Goal: Task Accomplishment & Management: Manage account settings

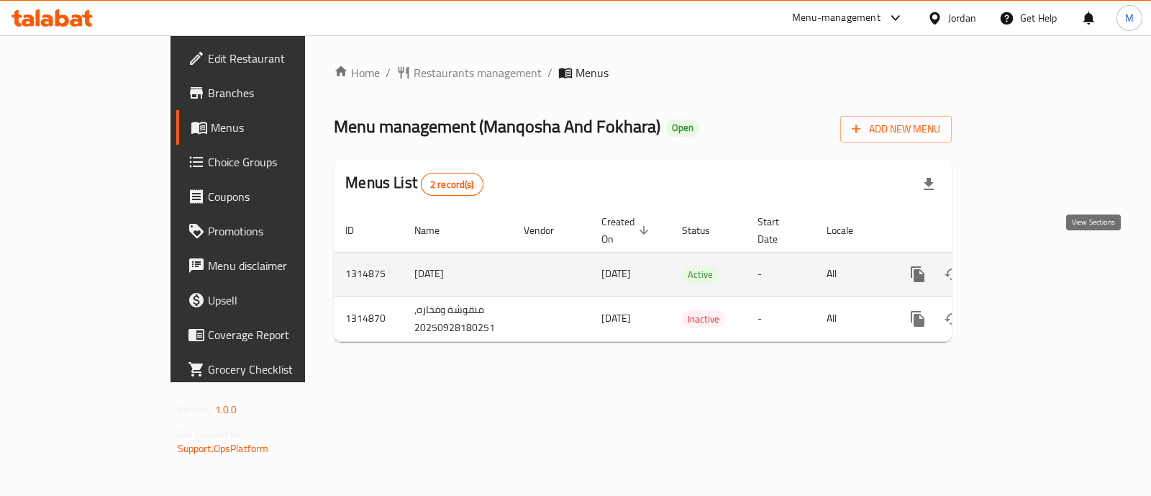
click at [1030, 265] on icon "enhanced table" at bounding box center [1021, 273] width 17 height 17
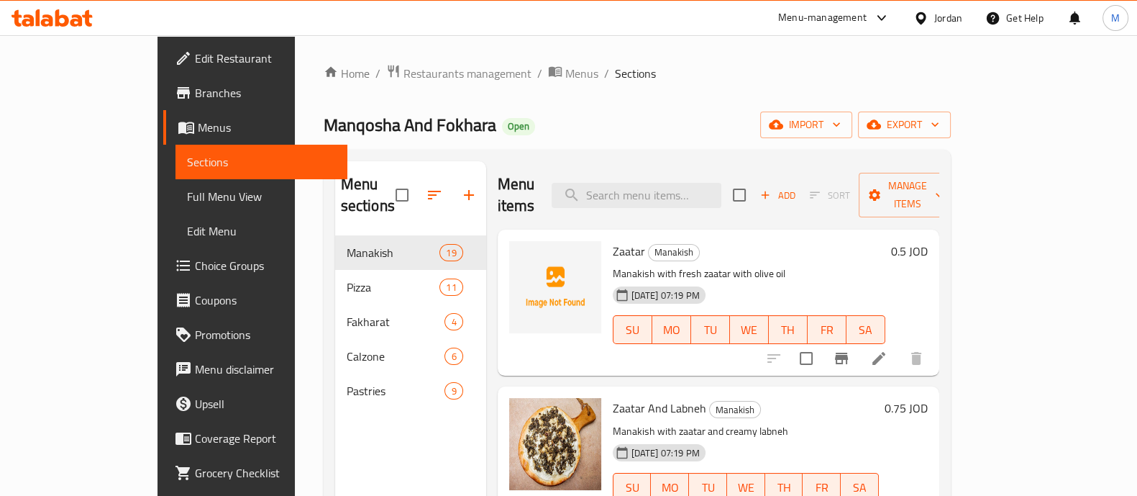
click at [928, 241] on h6 "0.5 JOD" at bounding box center [909, 251] width 37 height 20
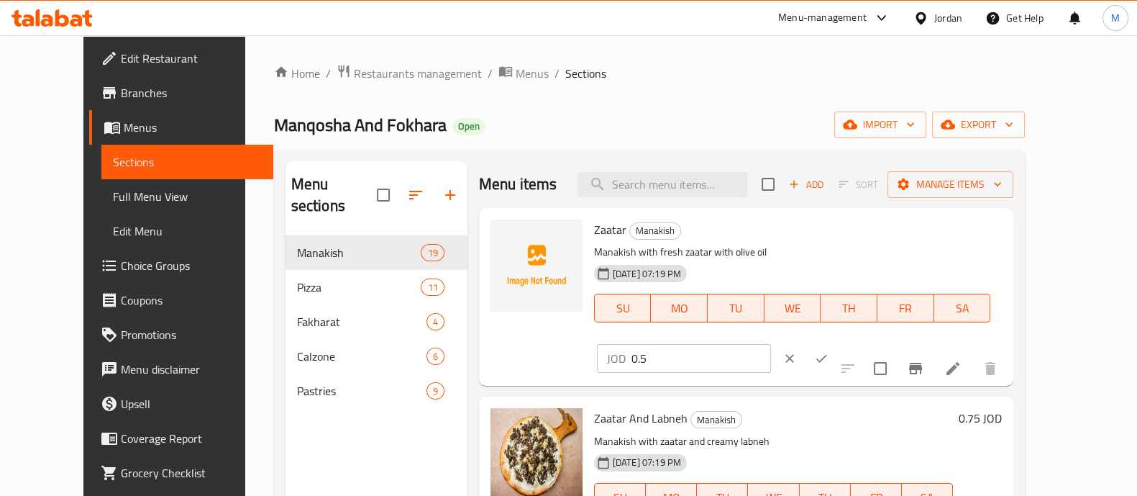
click at [837, 342] on button "ok" at bounding box center [822, 358] width 32 height 32
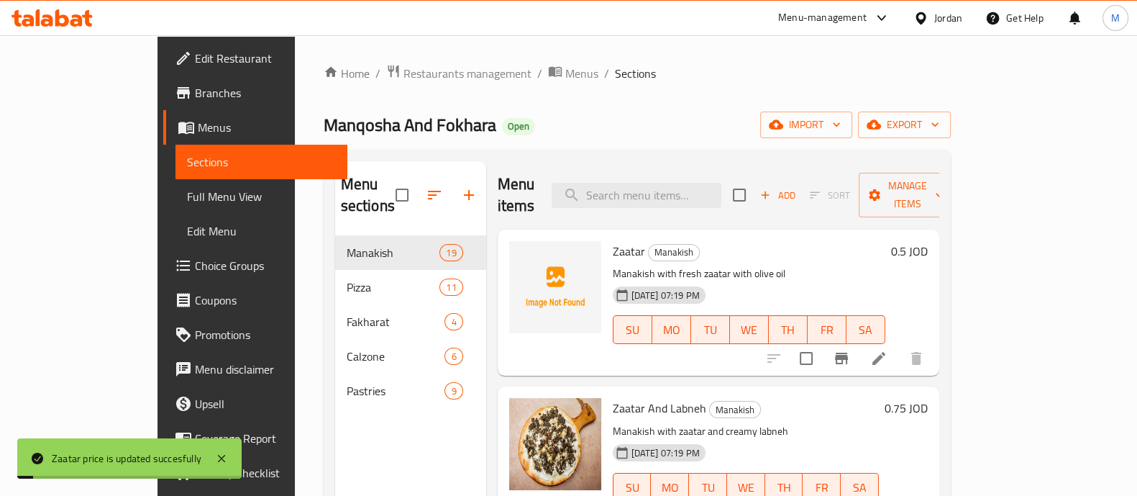
click at [885, 241] on h6 "[PERSON_NAME]" at bounding box center [749, 251] width 273 height 20
click at [928, 241] on h6 "0.5 JOD" at bounding box center [909, 251] width 37 height 20
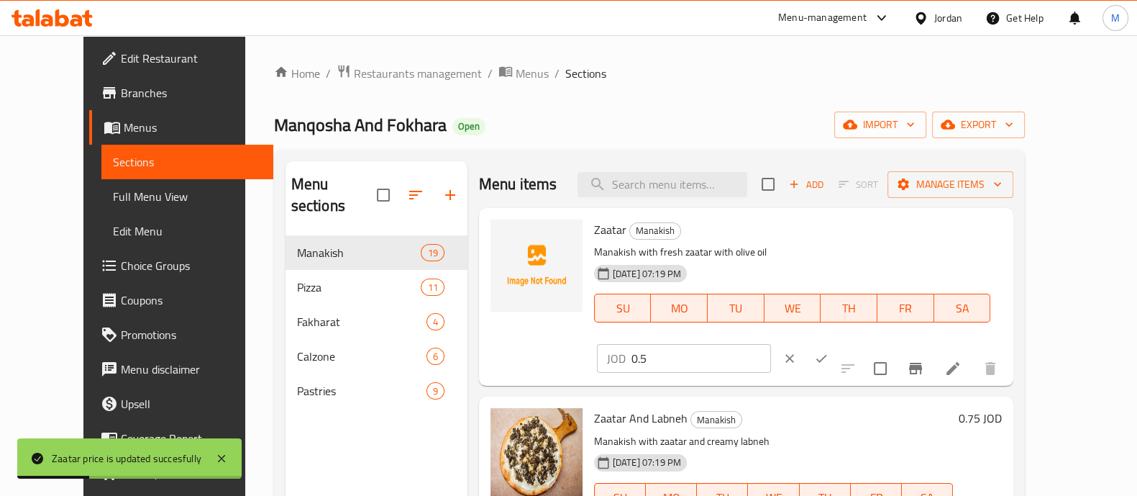
click at [771, 344] on input "0.5" at bounding box center [701, 358] width 140 height 29
type input "0.6"
click at [829, 351] on icon "ok" at bounding box center [821, 358] width 14 height 14
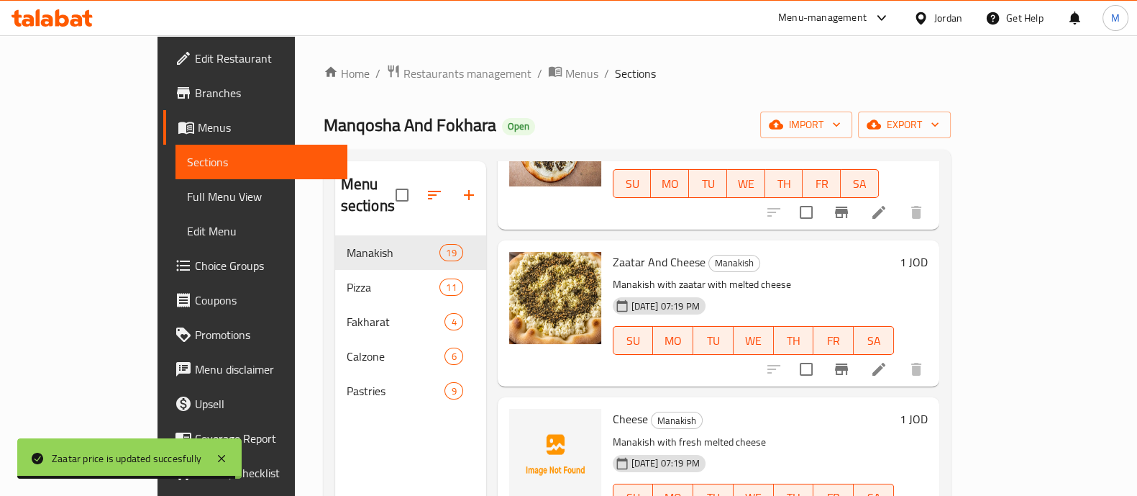
scroll to position [305, 0]
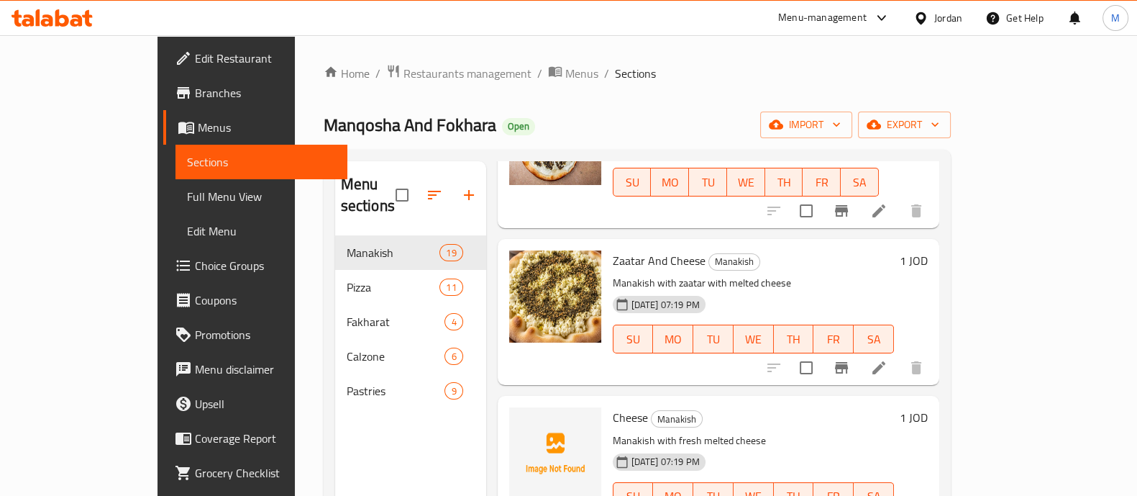
click at [838, 290] on div "[DATE] 07:19 PM SU MO TU WE TH FR SA" at bounding box center [753, 329] width 293 height 78
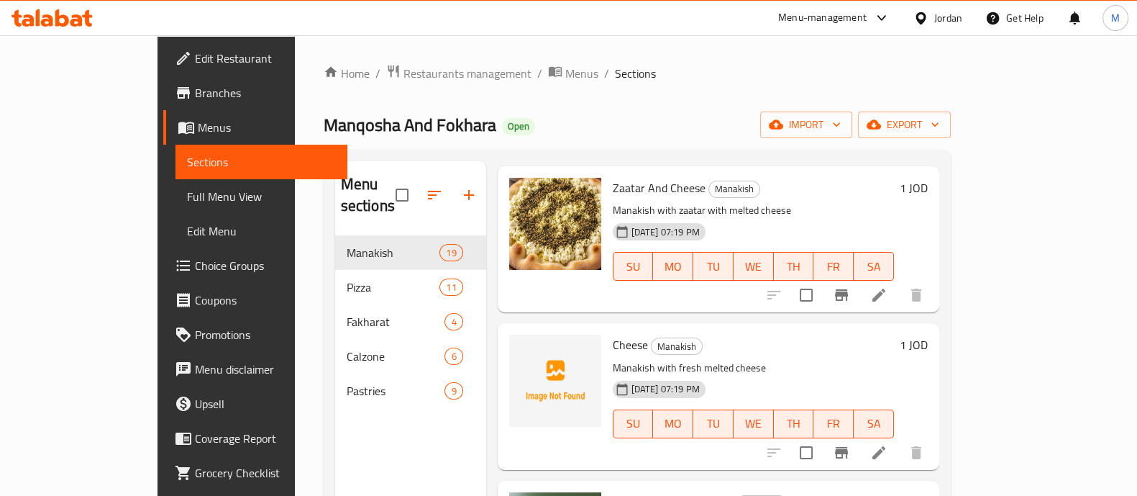
scroll to position [382, 0]
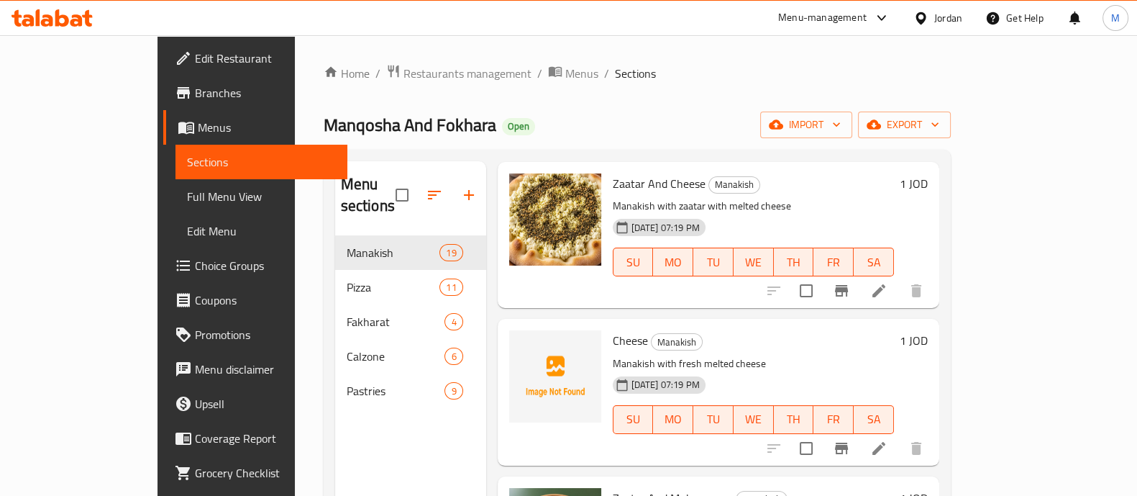
click at [928, 330] on h6 "1 JOD" at bounding box center [914, 340] width 28 height 20
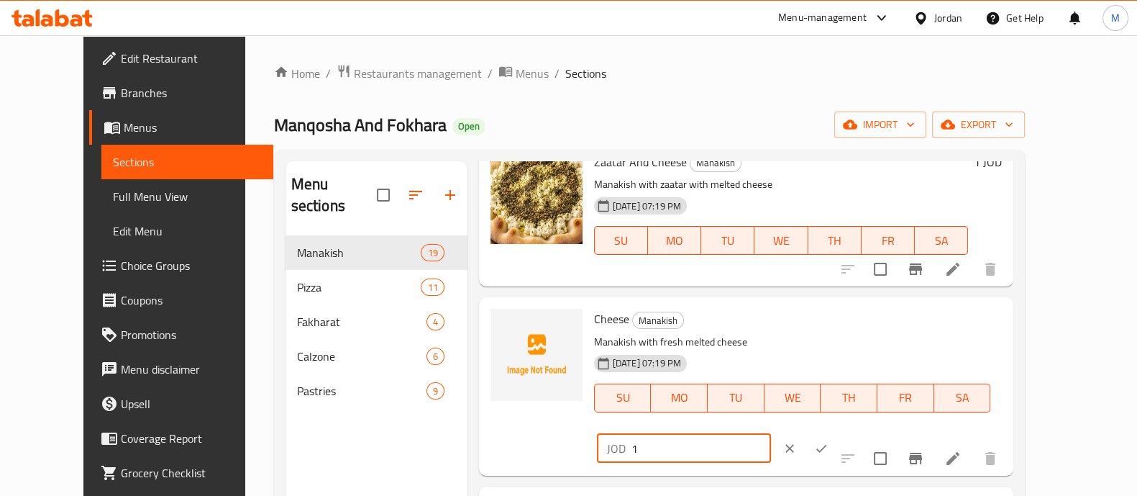
click at [771, 434] on input "1" at bounding box center [701, 448] width 140 height 29
type input "1.2"
click at [829, 441] on icon "ok" at bounding box center [821, 448] width 14 height 14
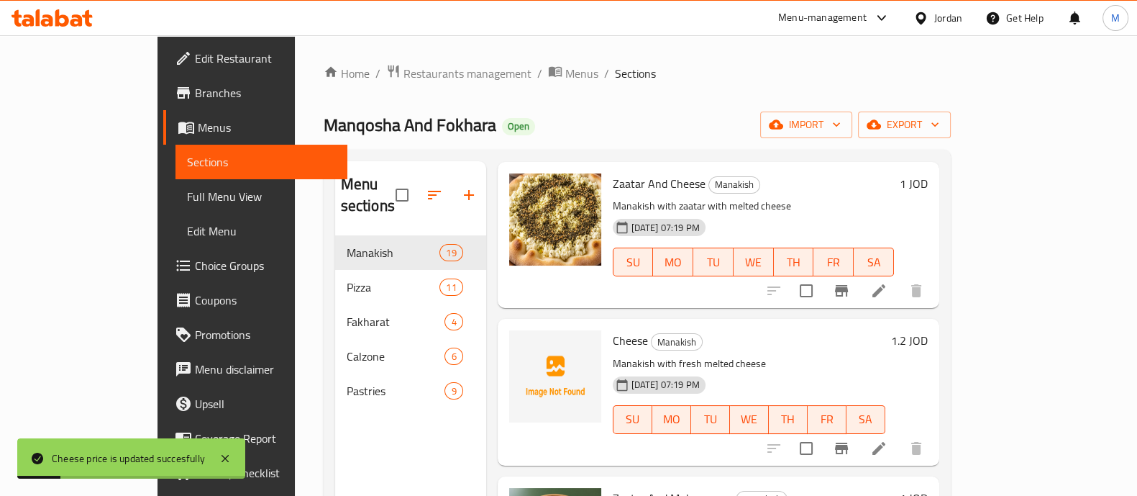
click at [928, 330] on h6 "1.2 JOD" at bounding box center [909, 340] width 37 height 20
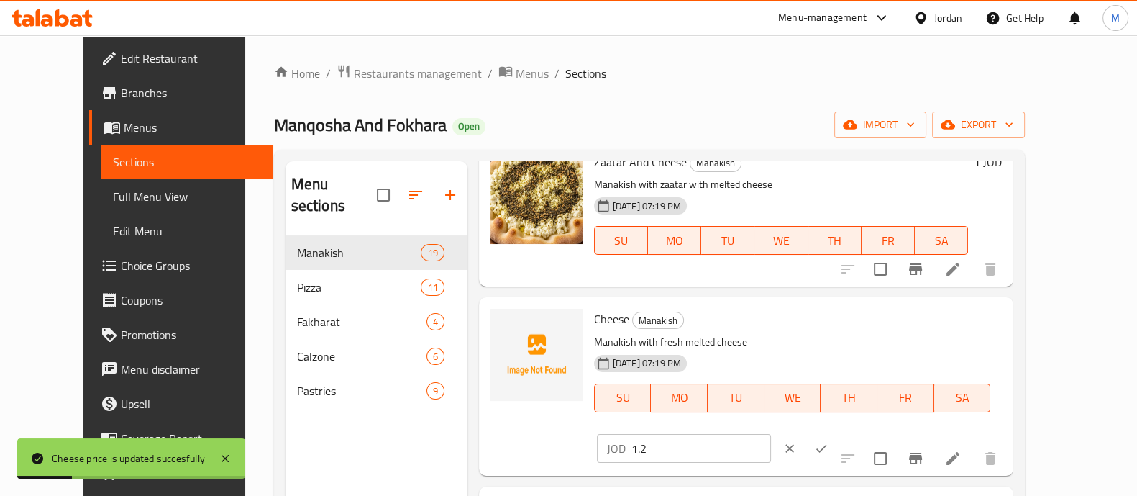
click at [829, 441] on icon "ok" at bounding box center [821, 448] width 14 height 14
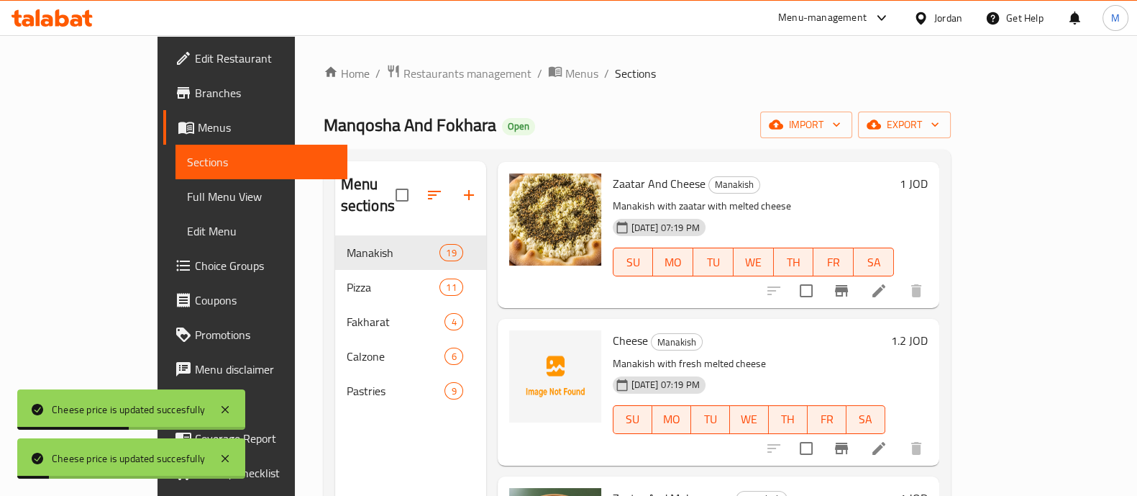
click at [928, 330] on h6 "1.2 JOD" at bounding box center [909, 340] width 37 height 20
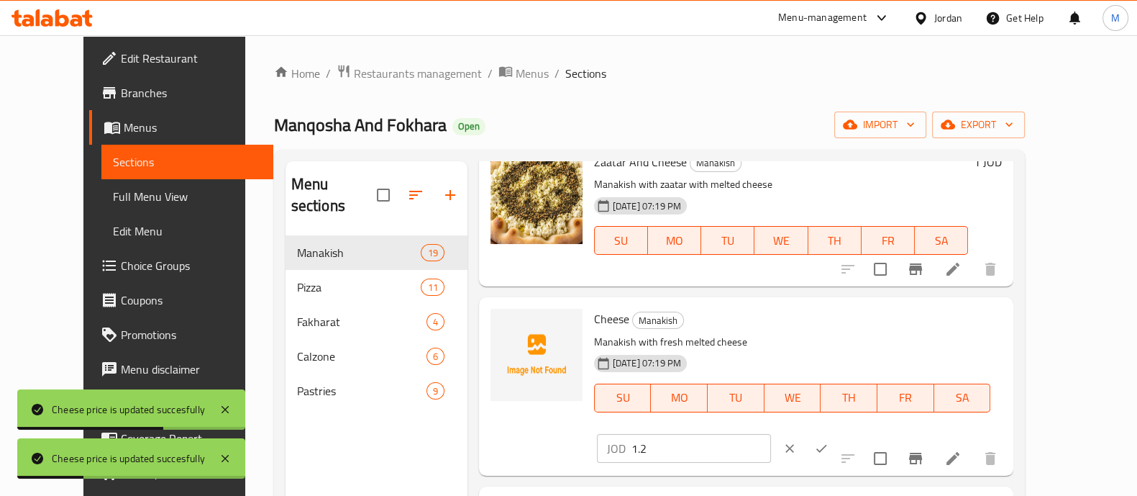
click at [771, 434] on input "1.2" at bounding box center [701, 448] width 140 height 29
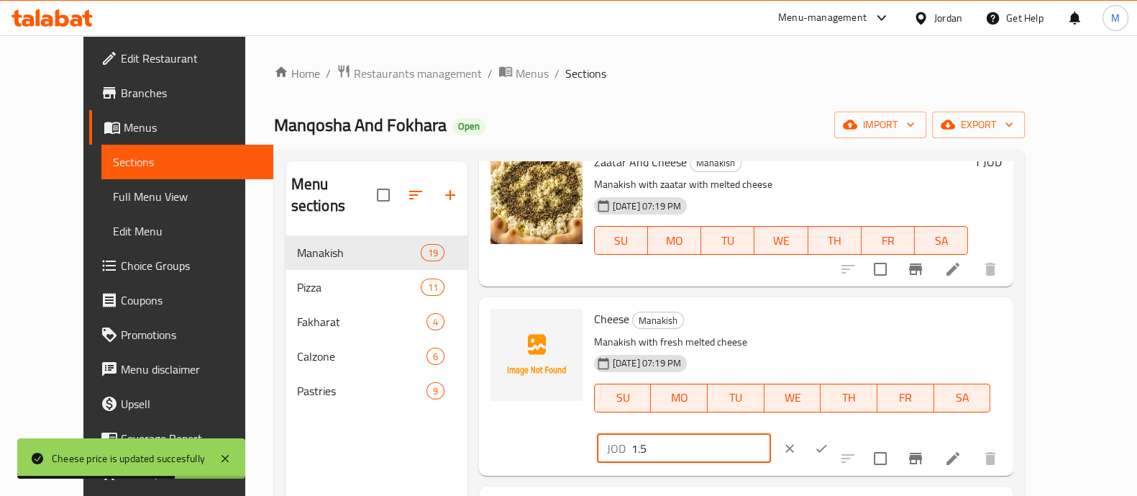
type input "1.5"
click at [829, 441] on icon "ok" at bounding box center [821, 448] width 14 height 14
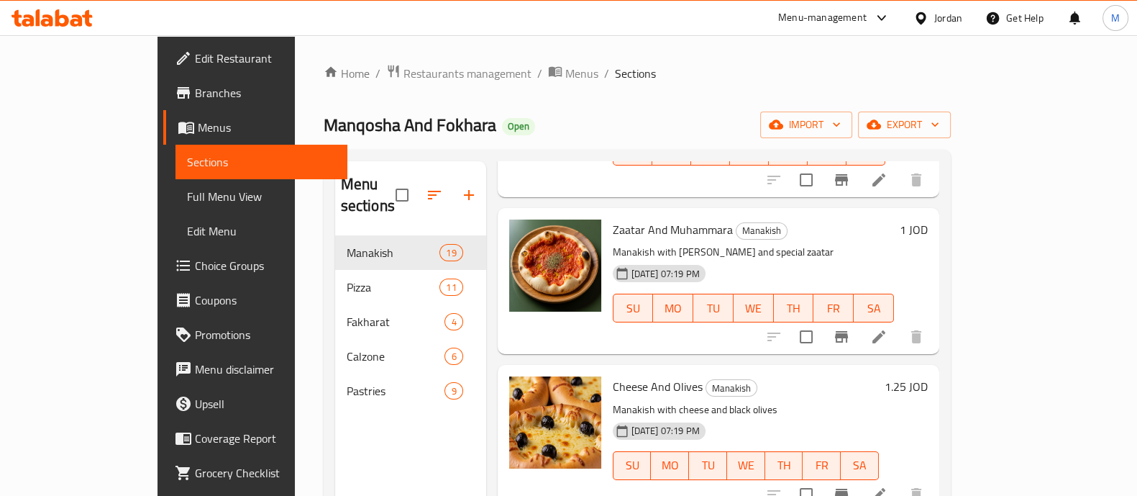
scroll to position [715, 0]
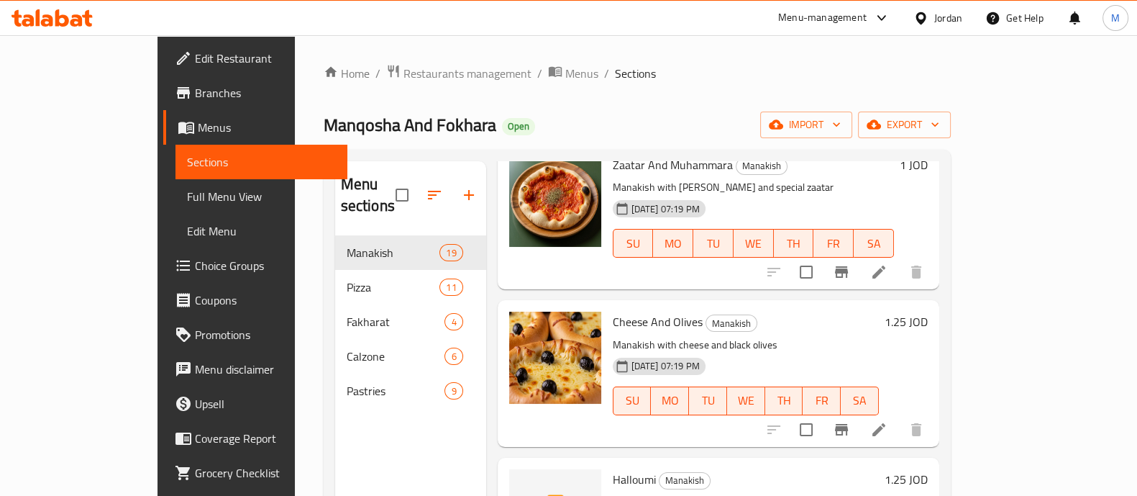
click at [928, 311] on h6 "1.25 JOD" at bounding box center [906, 321] width 43 height 20
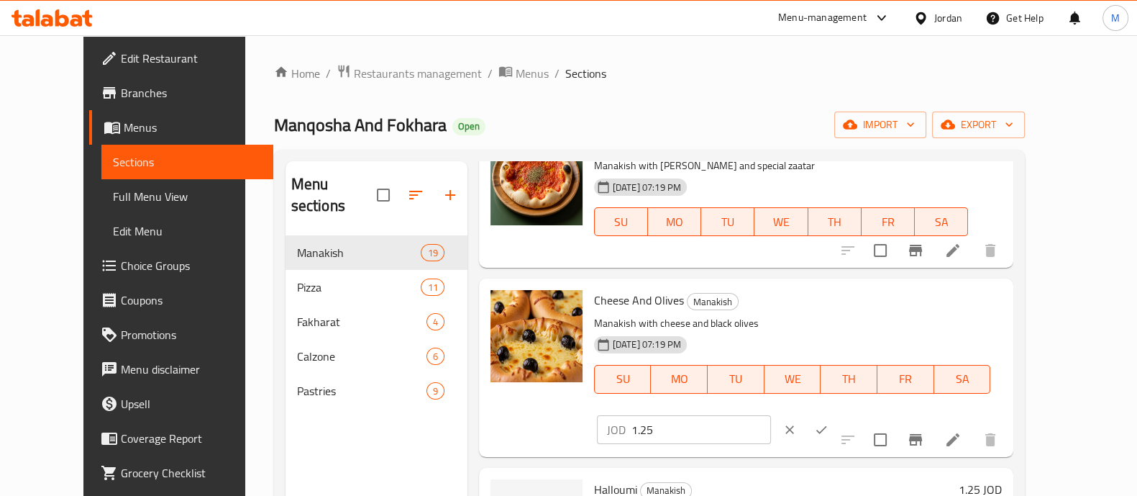
click at [771, 415] on input "1.25" at bounding box center [701, 429] width 140 height 29
type input "1.5"
click at [829, 422] on icon "ok" at bounding box center [821, 429] width 14 height 14
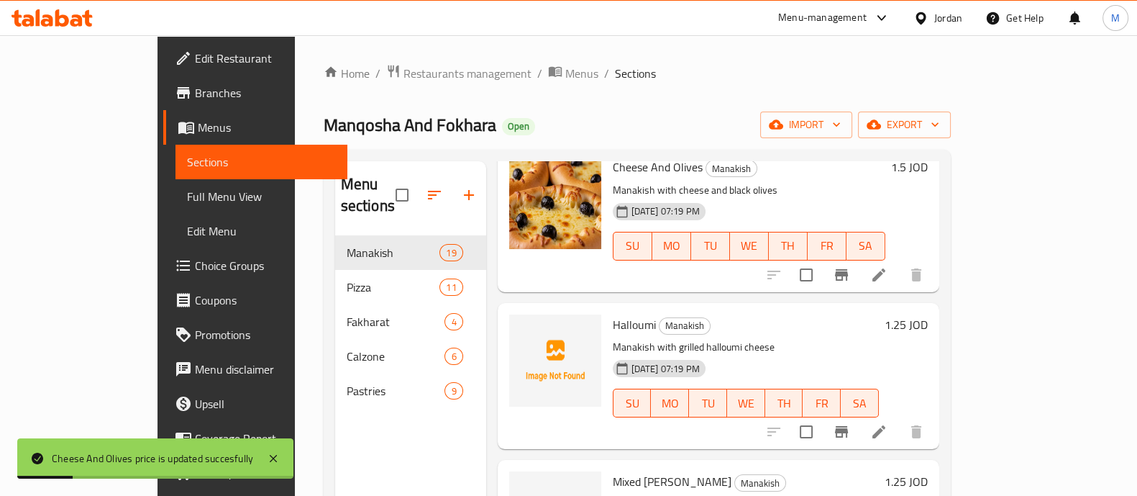
scroll to position [870, 0]
click at [928, 314] on h6 "1.25 JOD" at bounding box center [906, 324] width 43 height 20
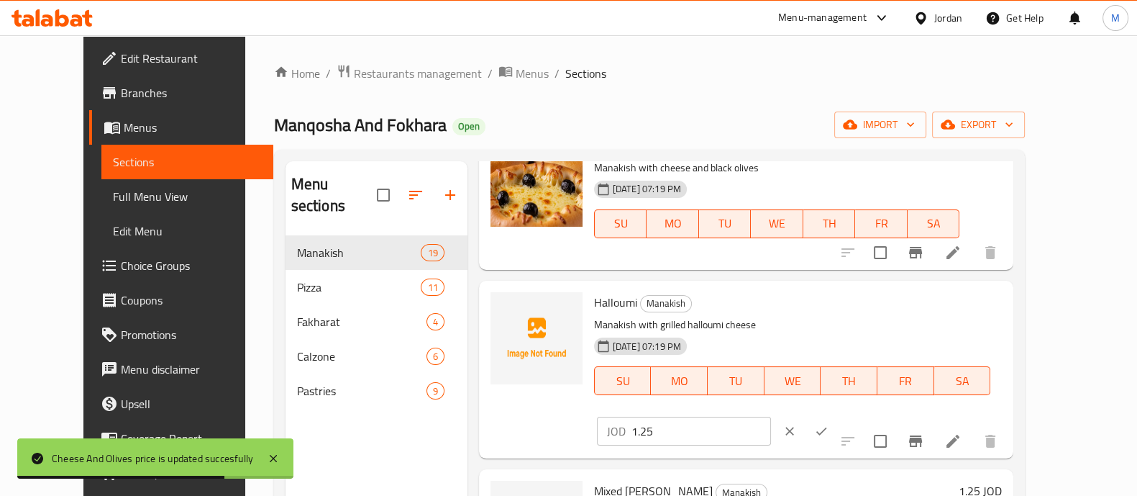
click at [771, 416] on input "1.25" at bounding box center [701, 430] width 140 height 29
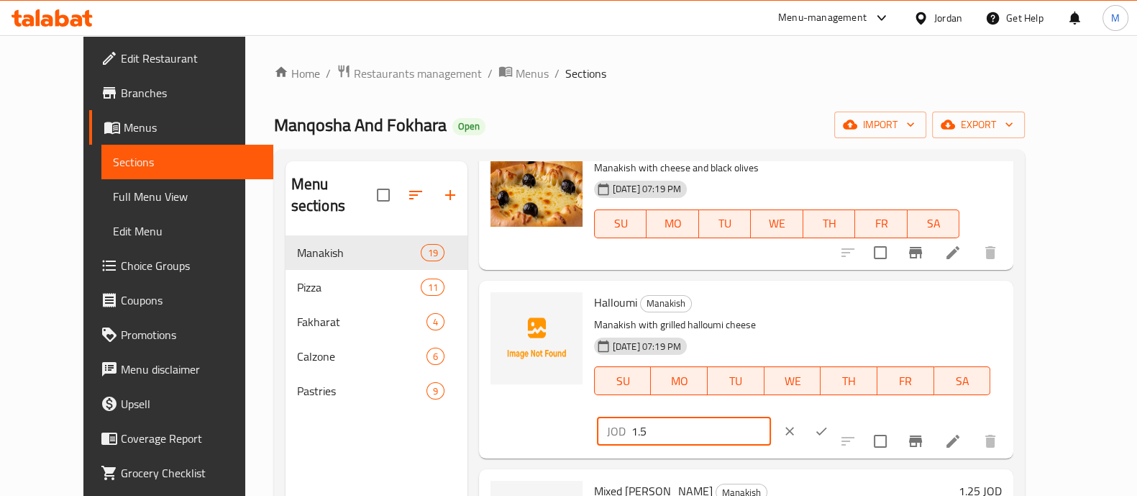
type input "1.5"
click at [829, 424] on icon "ok" at bounding box center [821, 431] width 14 height 14
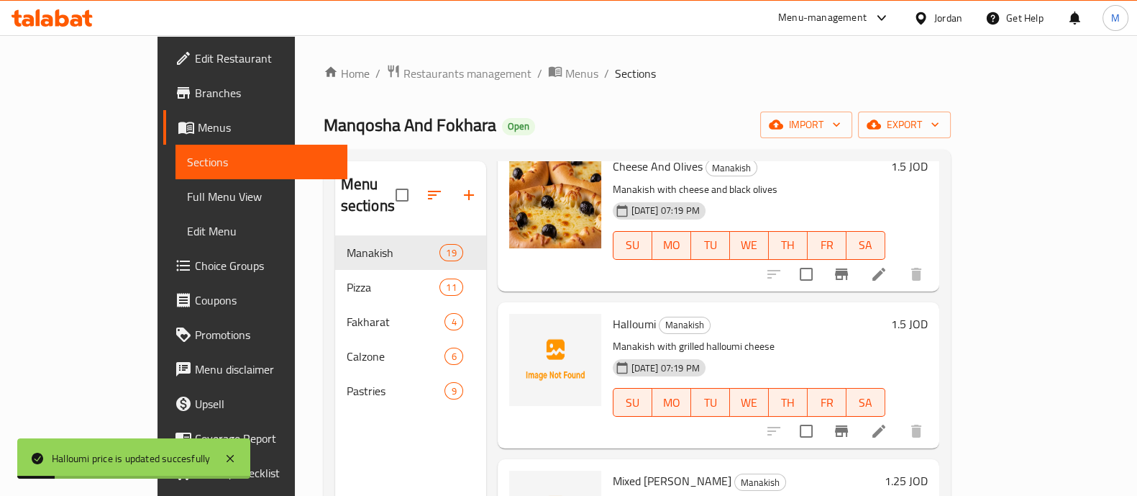
scroll to position [1031, 0]
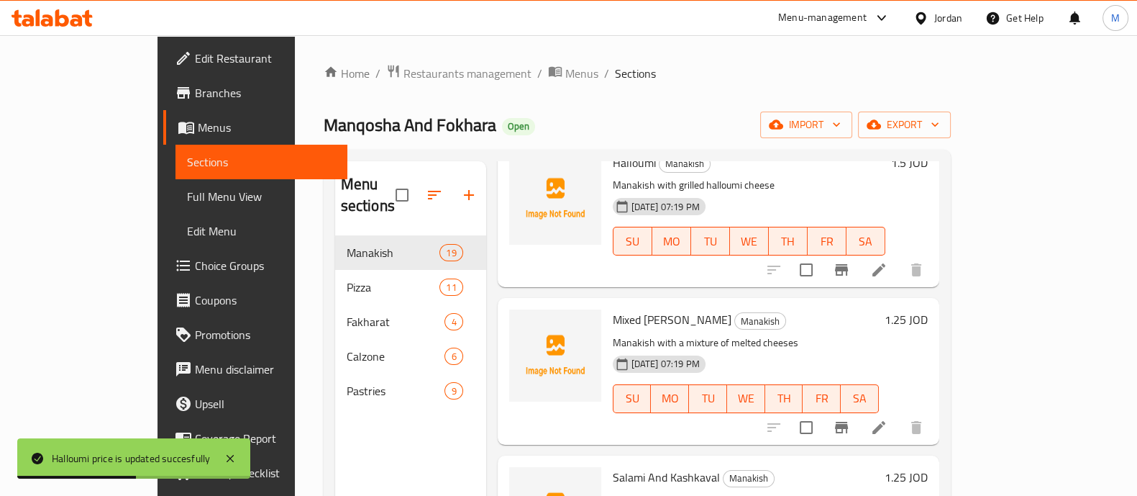
click at [928, 309] on h6 "1.25 JOD" at bounding box center [906, 319] width 43 height 20
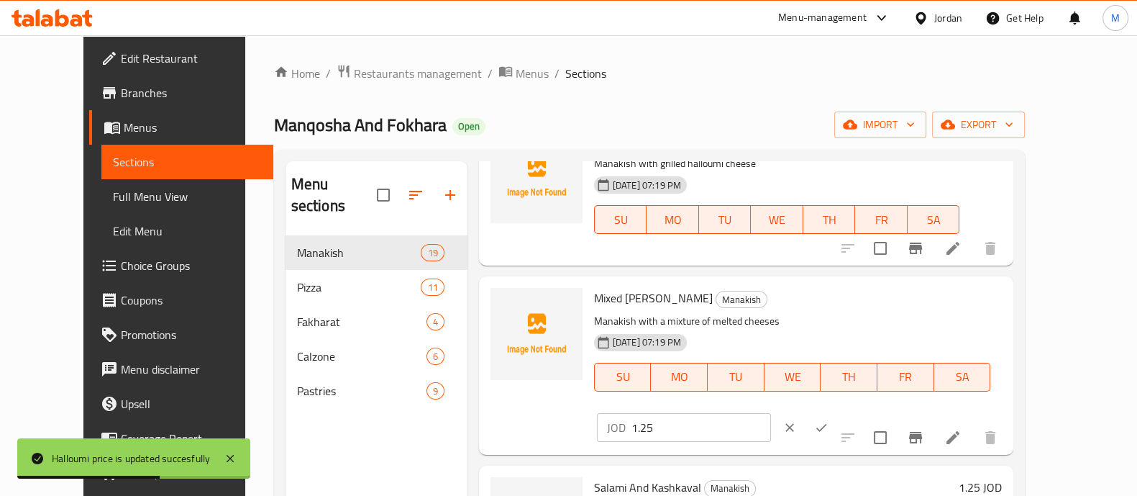
click at [771, 413] on input "1.25" at bounding box center [701, 427] width 140 height 29
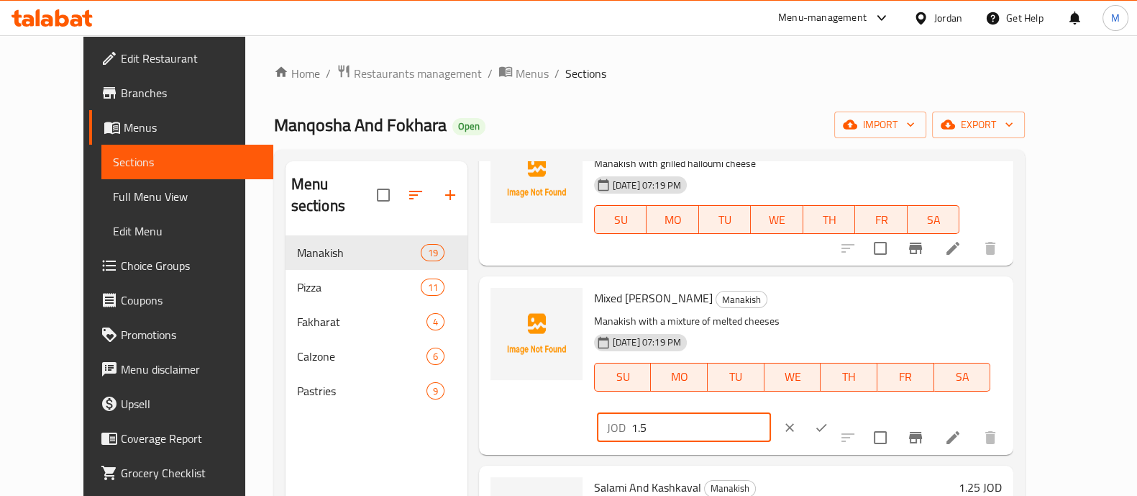
type input "1.5"
click at [829, 420] on icon "ok" at bounding box center [821, 427] width 14 height 14
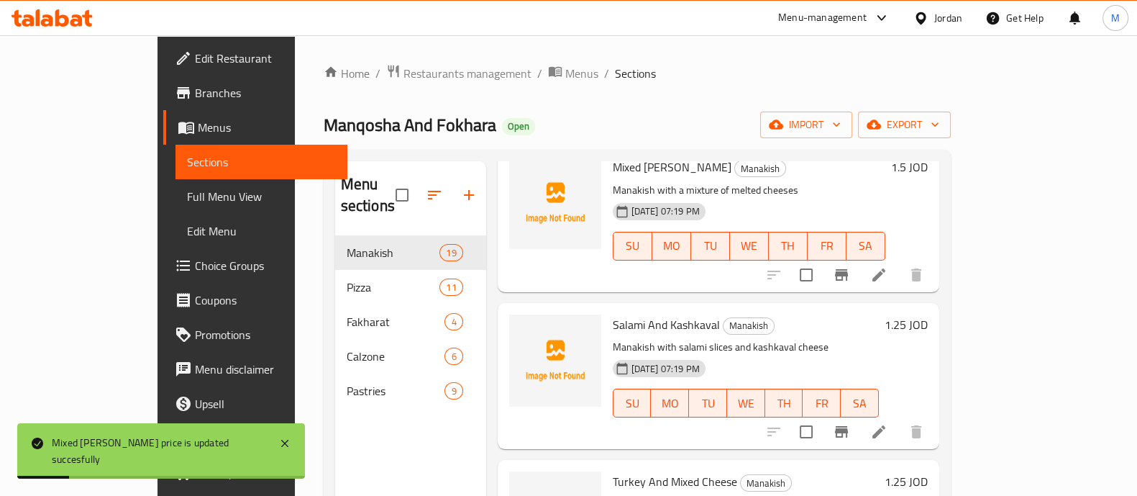
scroll to position [1186, 0]
click at [928, 312] on h6 "1.25 JOD" at bounding box center [906, 322] width 43 height 20
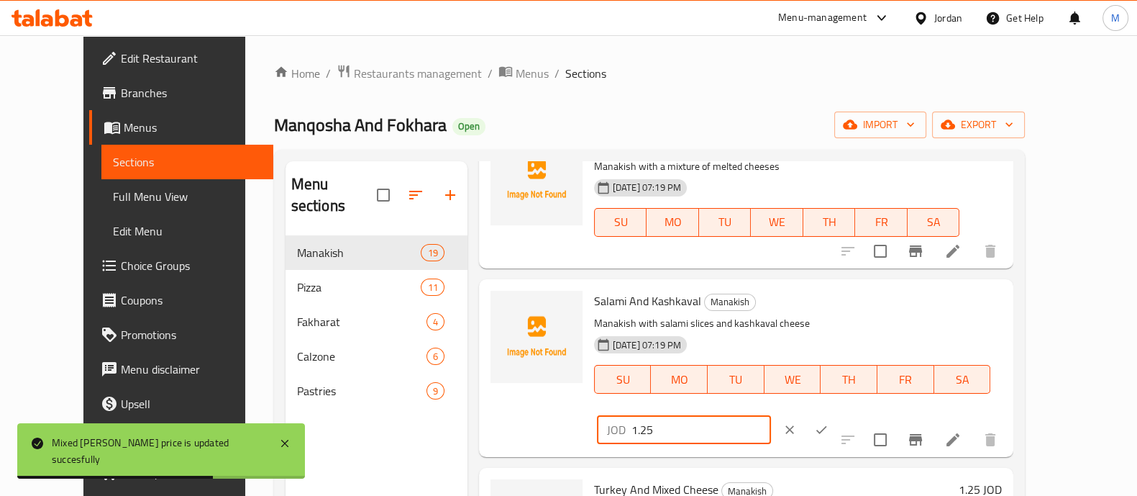
click at [771, 415] on input "1.25" at bounding box center [701, 429] width 140 height 29
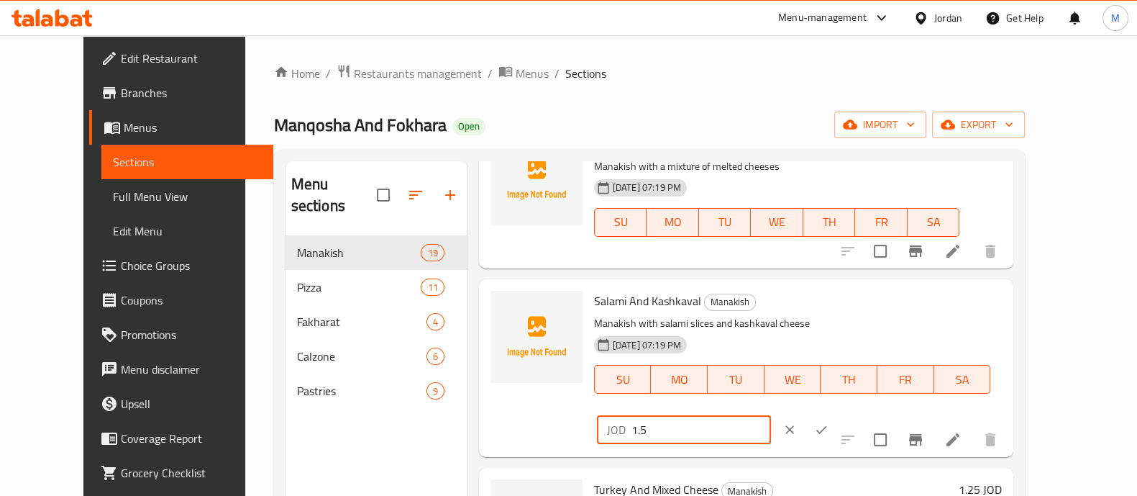
type input "1.5"
click at [829, 422] on icon "ok" at bounding box center [821, 429] width 14 height 14
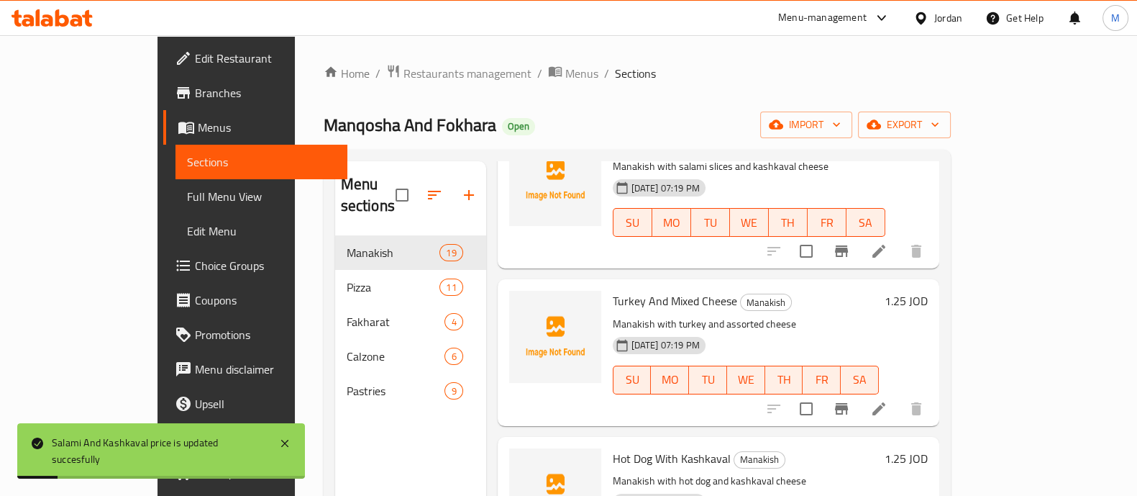
scroll to position [1368, 0]
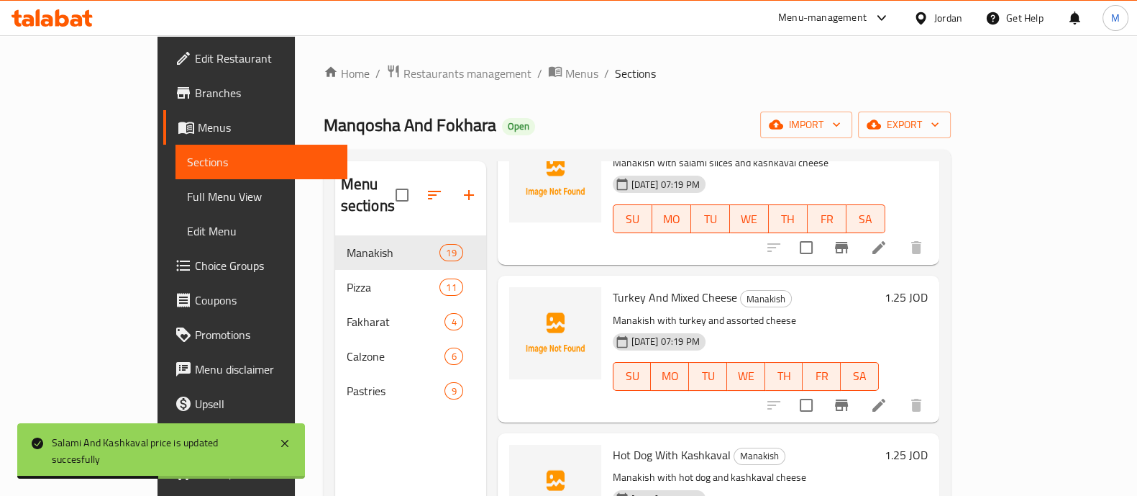
click at [928, 287] on h6 "1.25 JOD" at bounding box center [906, 297] width 43 height 20
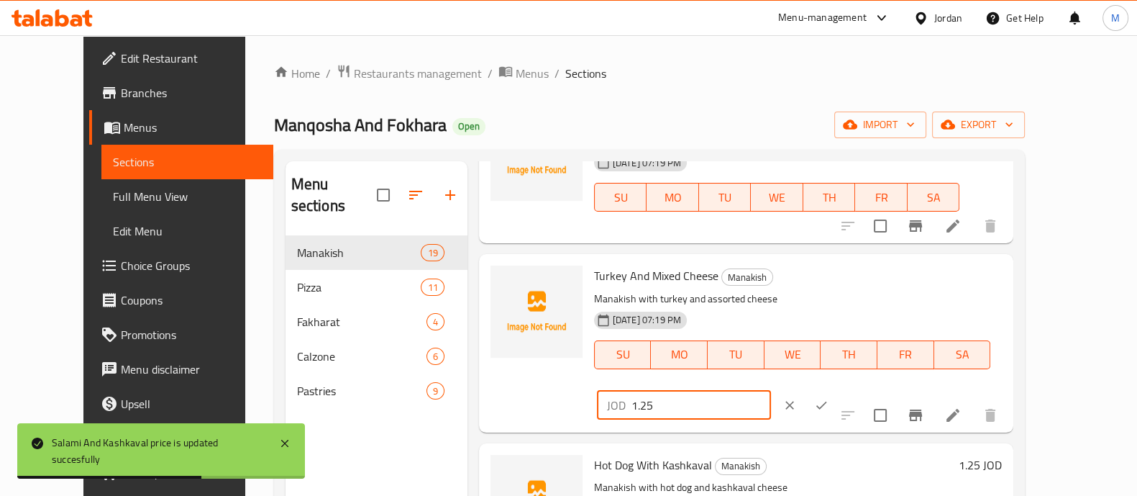
click at [771, 391] on input "1.25" at bounding box center [701, 405] width 140 height 29
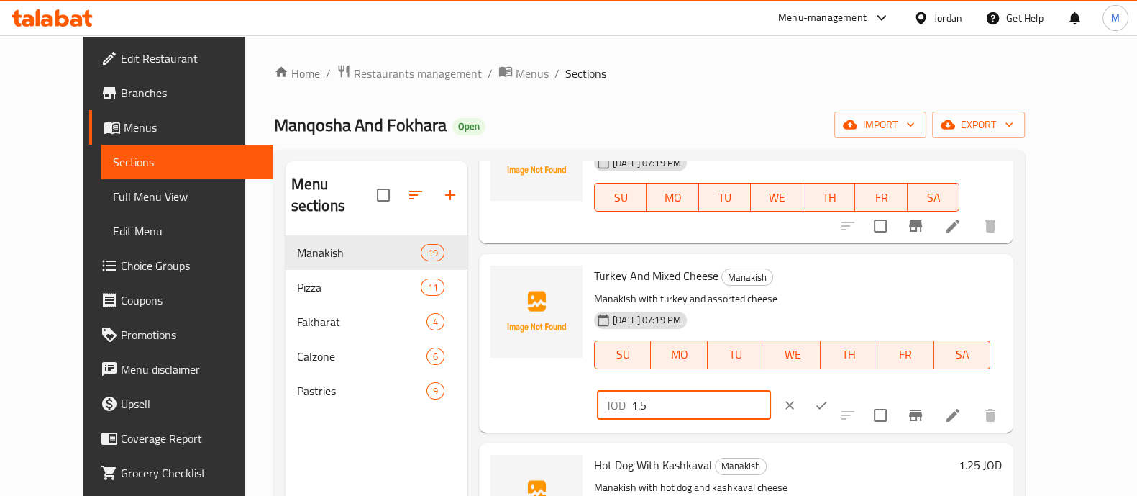
type input "1.5"
click at [829, 398] on icon "ok" at bounding box center [821, 405] width 14 height 14
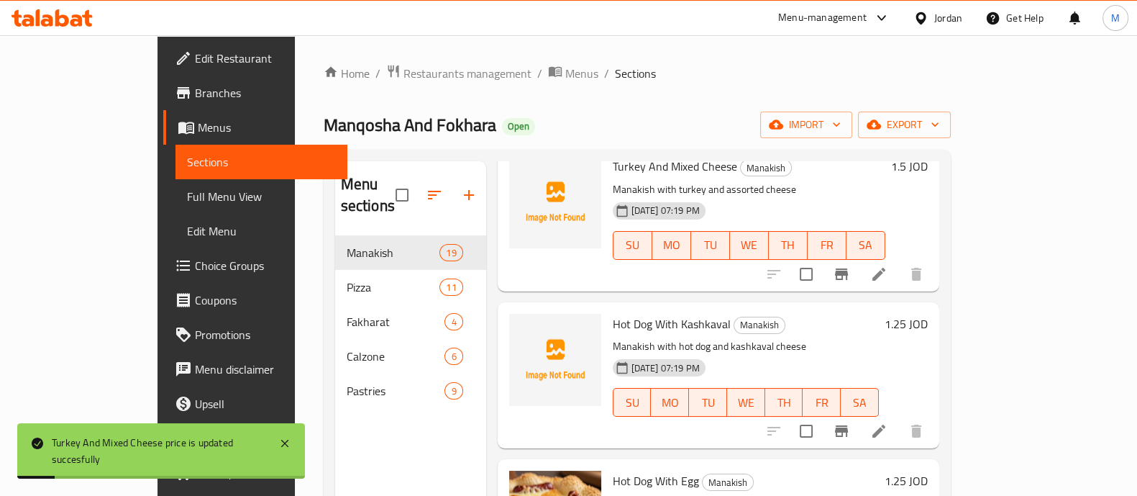
scroll to position [1501, 0]
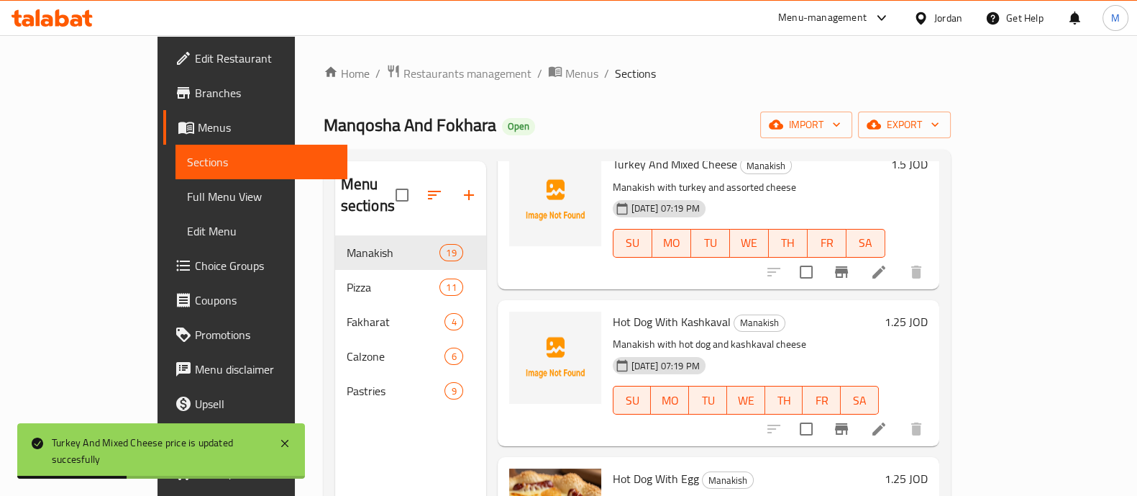
click at [928, 311] on h6 "1.25 JOD" at bounding box center [906, 321] width 43 height 20
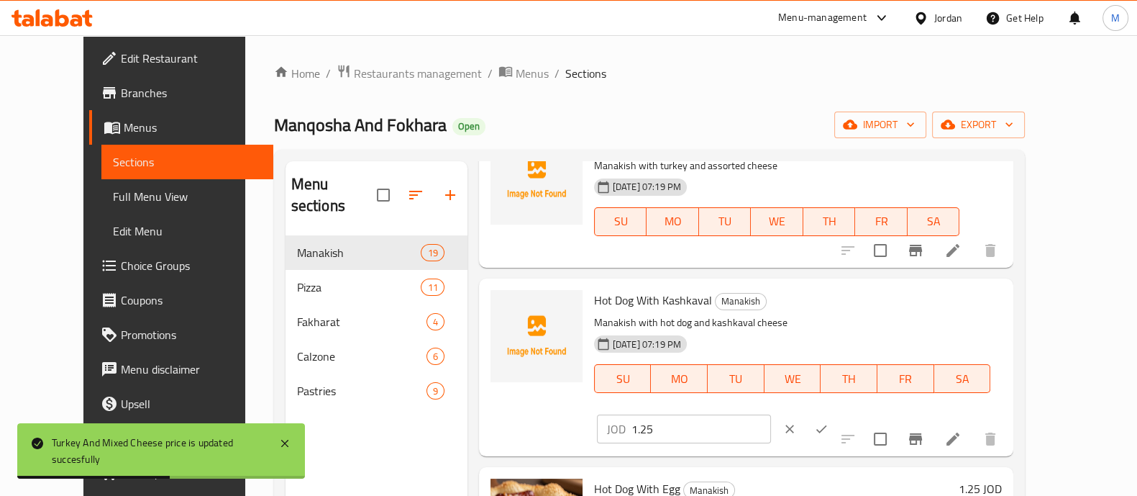
click at [771, 414] on input "1.25" at bounding box center [701, 428] width 140 height 29
type input "1.5"
click at [837, 413] on button "ok" at bounding box center [822, 429] width 32 height 32
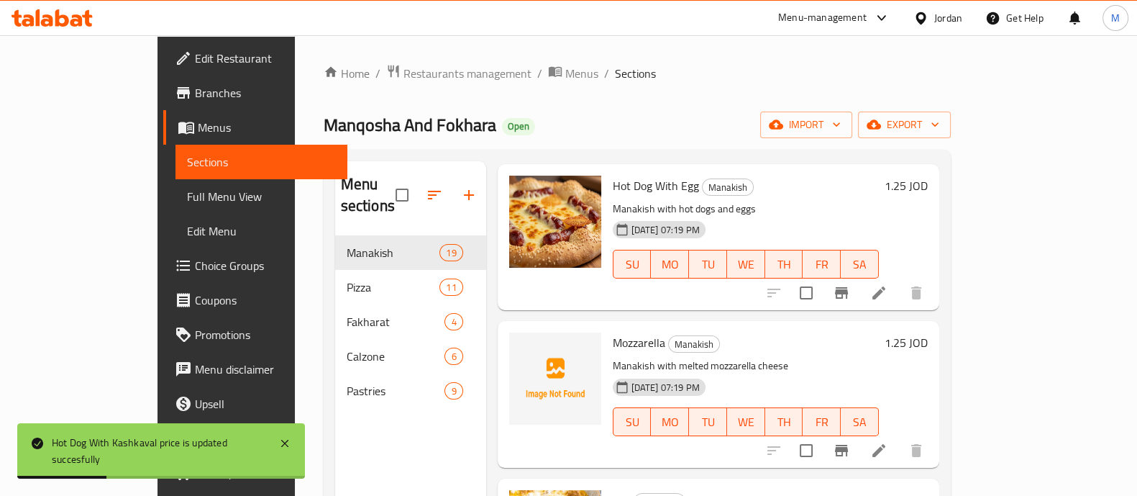
scroll to position [1795, 0]
click at [928, 332] on h6 "1.25 JOD" at bounding box center [906, 342] width 43 height 20
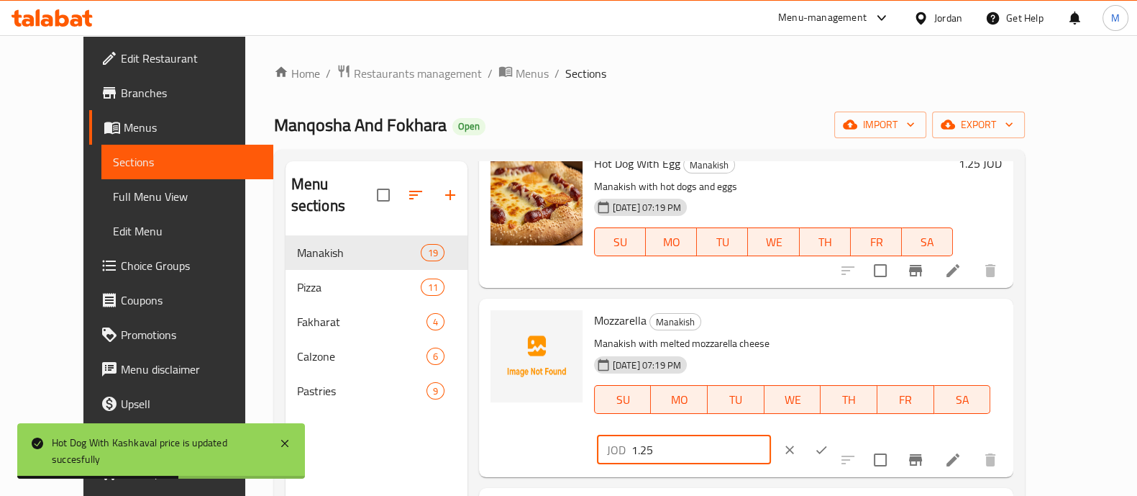
click at [771, 435] on input "1.25" at bounding box center [701, 449] width 140 height 29
type input "1.5"
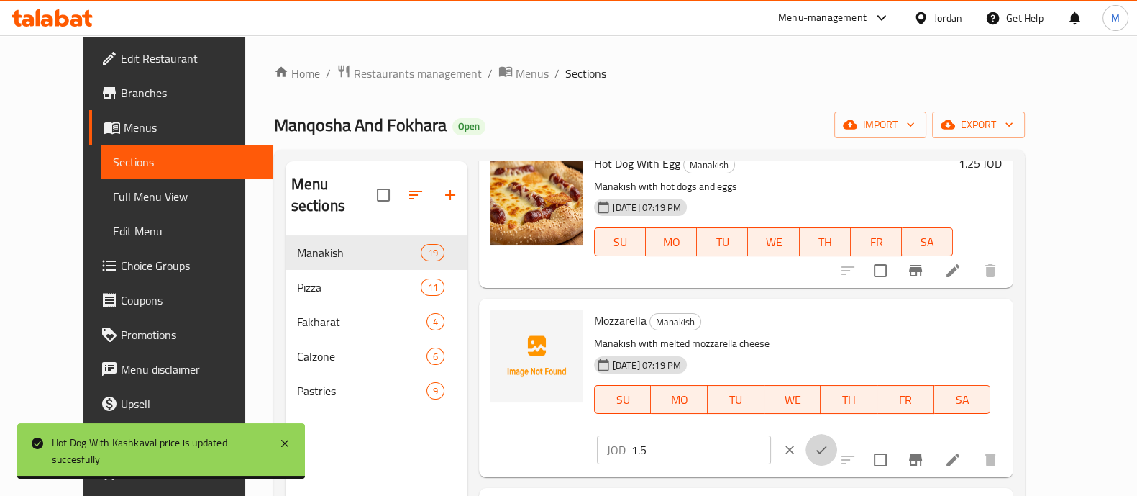
click at [837, 434] on button "ok" at bounding box center [822, 450] width 32 height 32
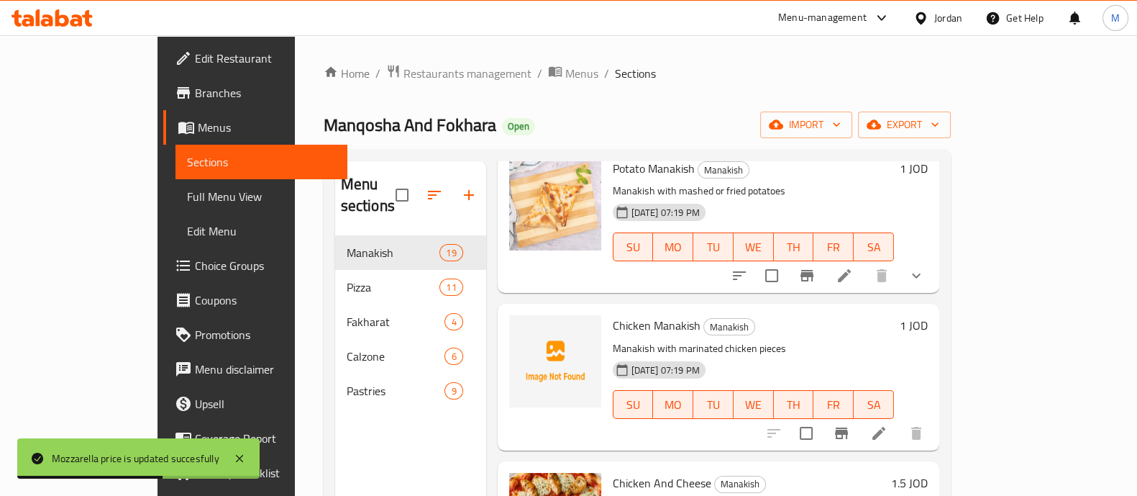
scroll to position [2439, 0]
click at [934, 310] on div "Chicken Manakish Manakish Manakish with marinated chicken pieces [DATE] 07:19 P…" at bounding box center [770, 377] width 327 height 134
click at [928, 316] on h6 "1 JOD" at bounding box center [914, 326] width 28 height 20
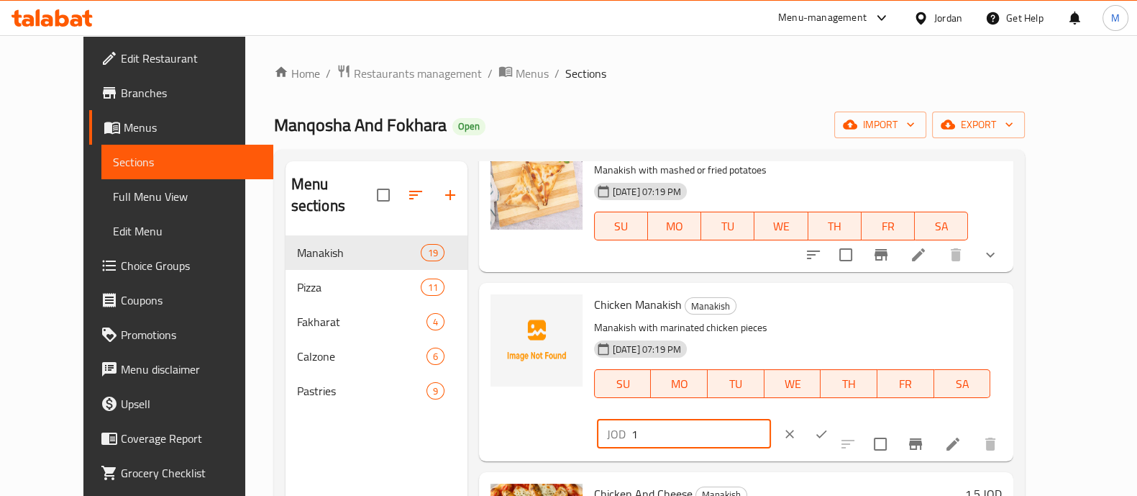
click at [771, 419] on input "1" at bounding box center [701, 433] width 140 height 29
type input "1.5"
click at [829, 427] on icon "ok" at bounding box center [821, 434] width 14 height 14
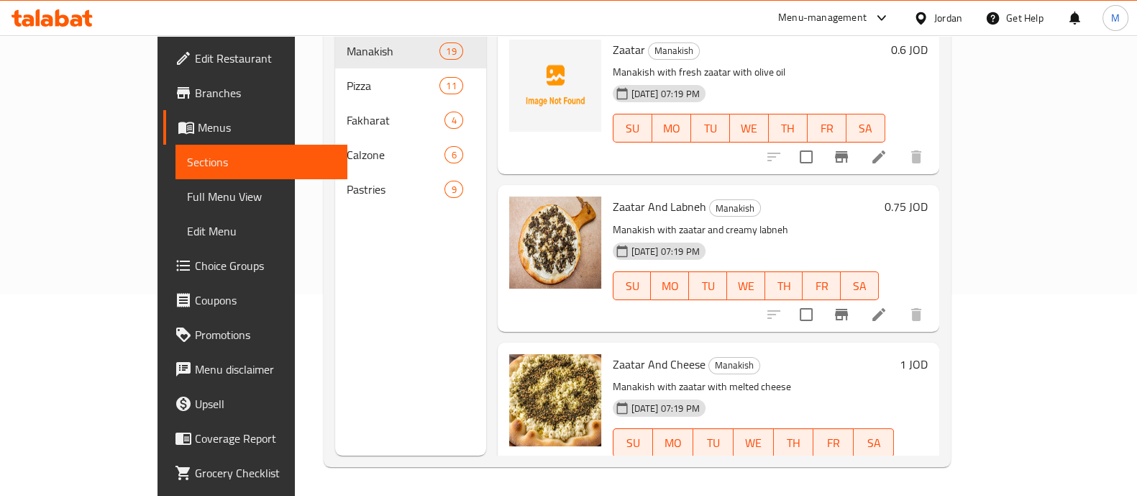
scroll to position [0, 0]
